Goal: Information Seeking & Learning: Learn about a topic

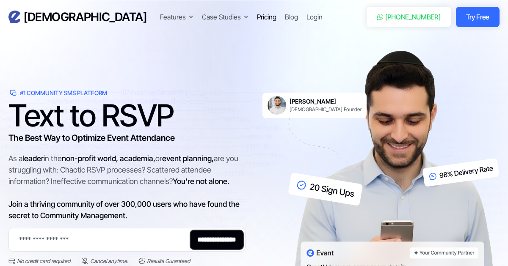
click at [257, 18] on div "Pricing" at bounding box center [266, 17] width 19 height 10
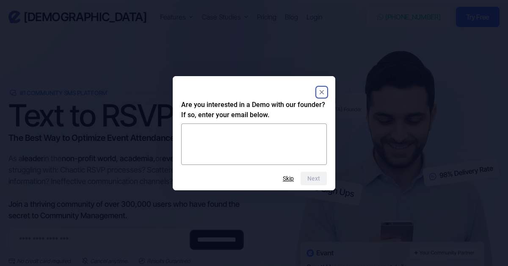
click at [322, 91] on icon "Close" at bounding box center [321, 92] width 4 height 4
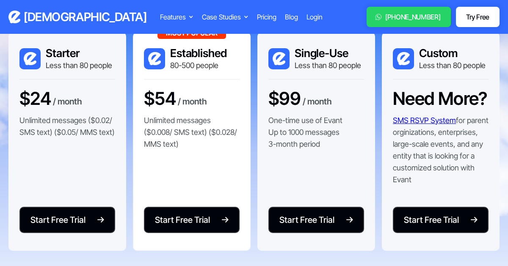
scroll to position [151, 0]
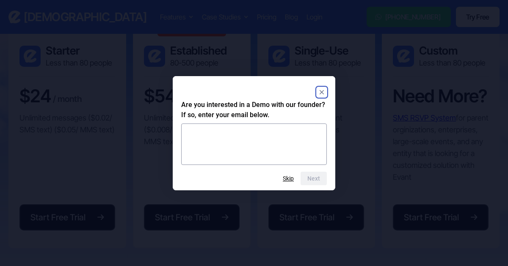
click at [321, 92] on icon "Close" at bounding box center [321, 92] width 4 height 4
